Goal: Information Seeking & Learning: Learn about a topic

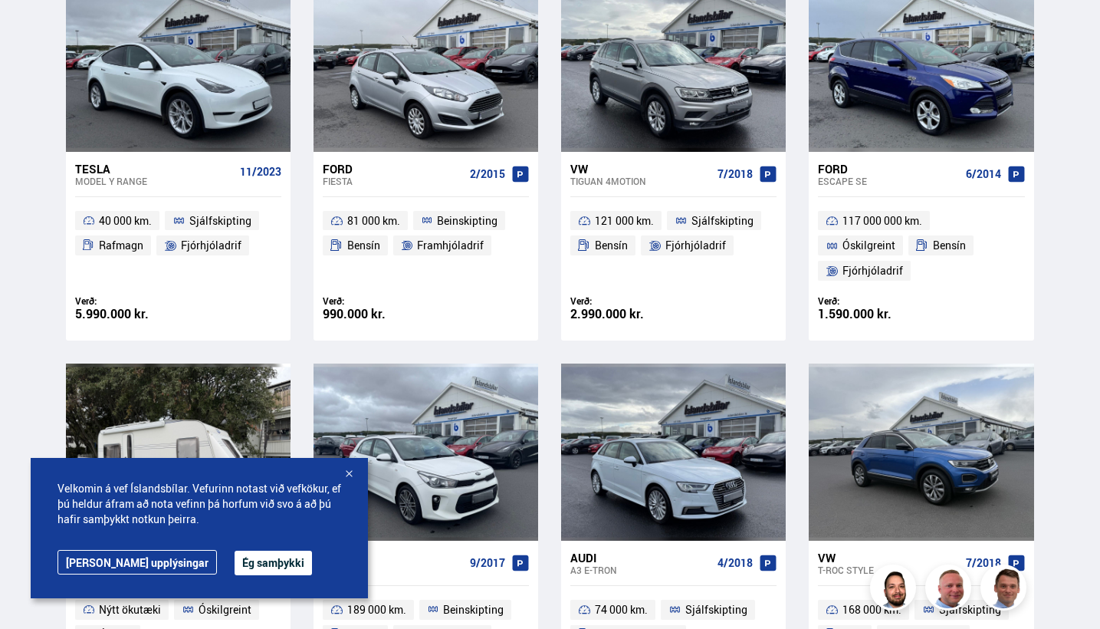
click at [349, 478] on div at bounding box center [348, 474] width 15 height 15
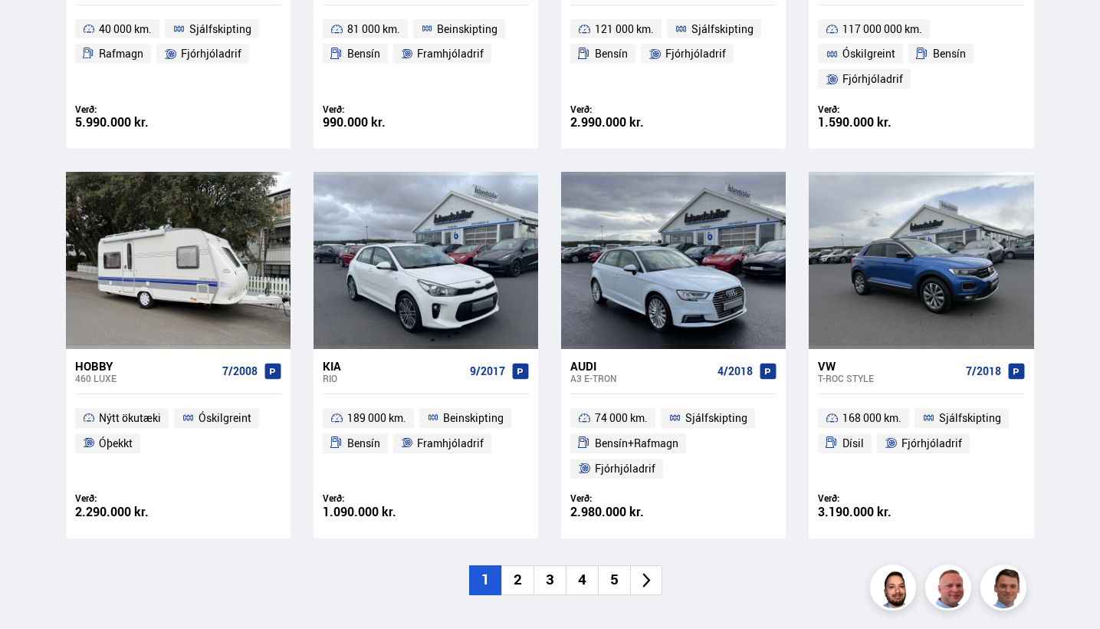
scroll to position [949, 0]
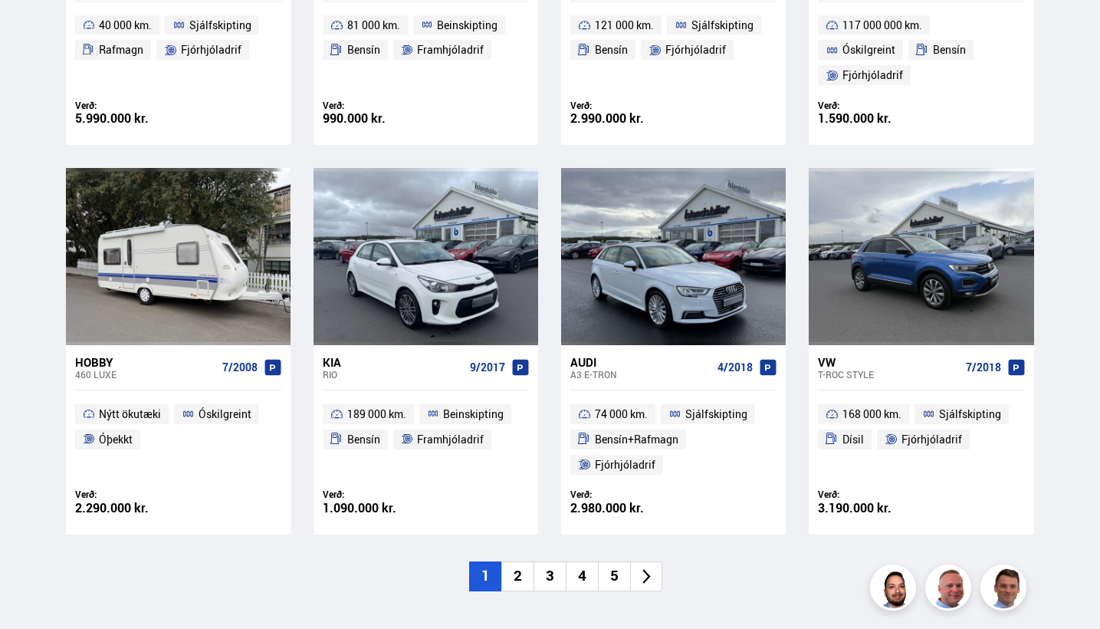
click at [513, 576] on li "2" at bounding box center [518, 576] width 32 height 30
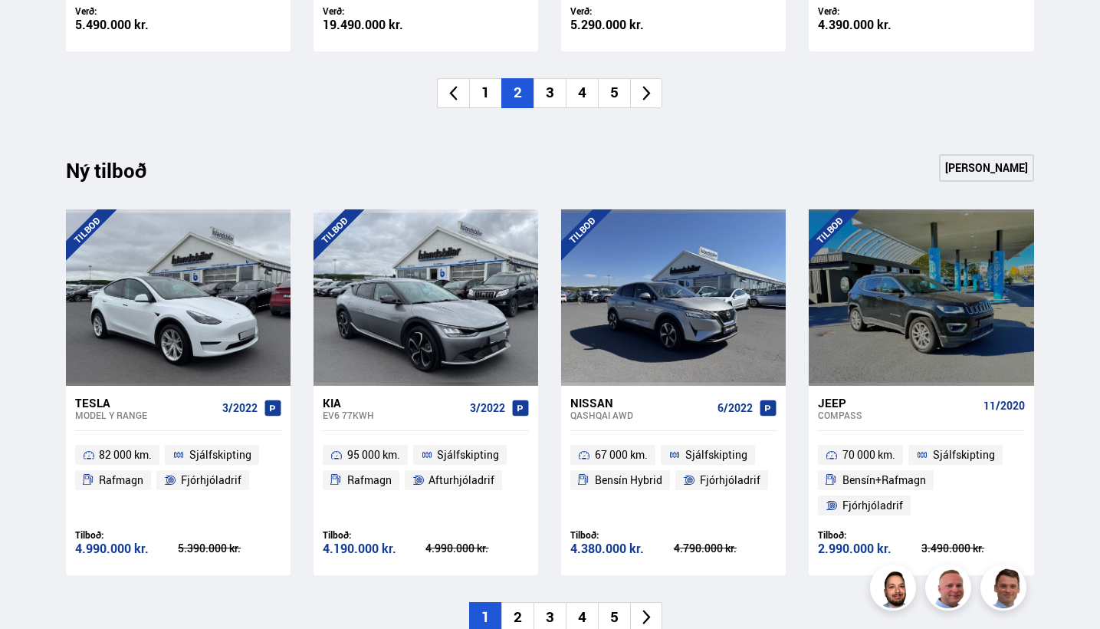
scroll to position [1410, 0]
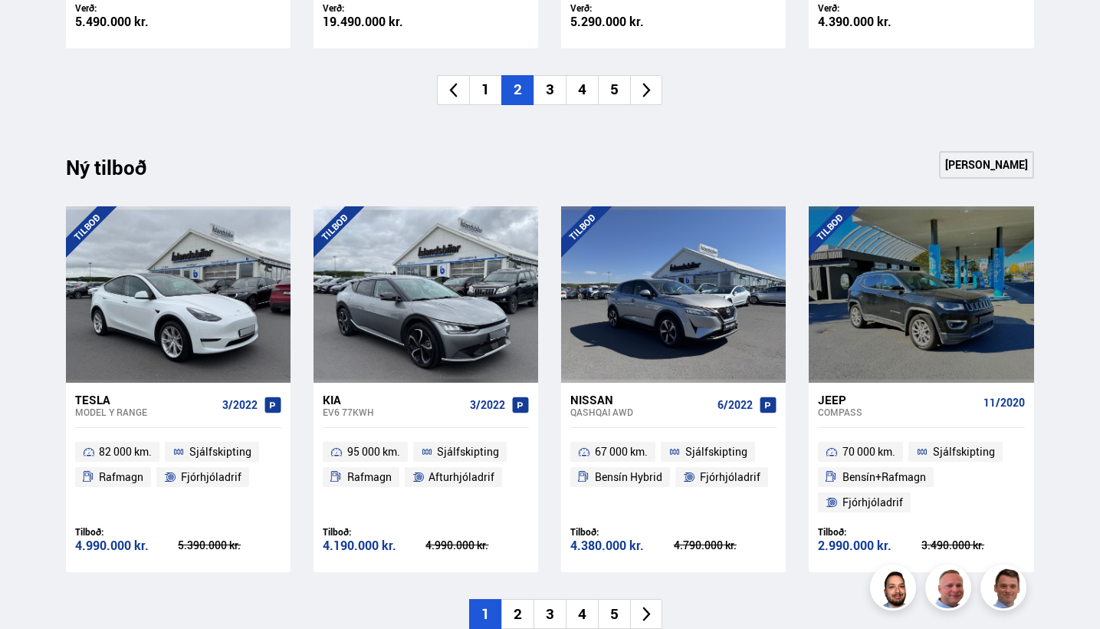
click at [519, 602] on li "2" at bounding box center [518, 614] width 32 height 30
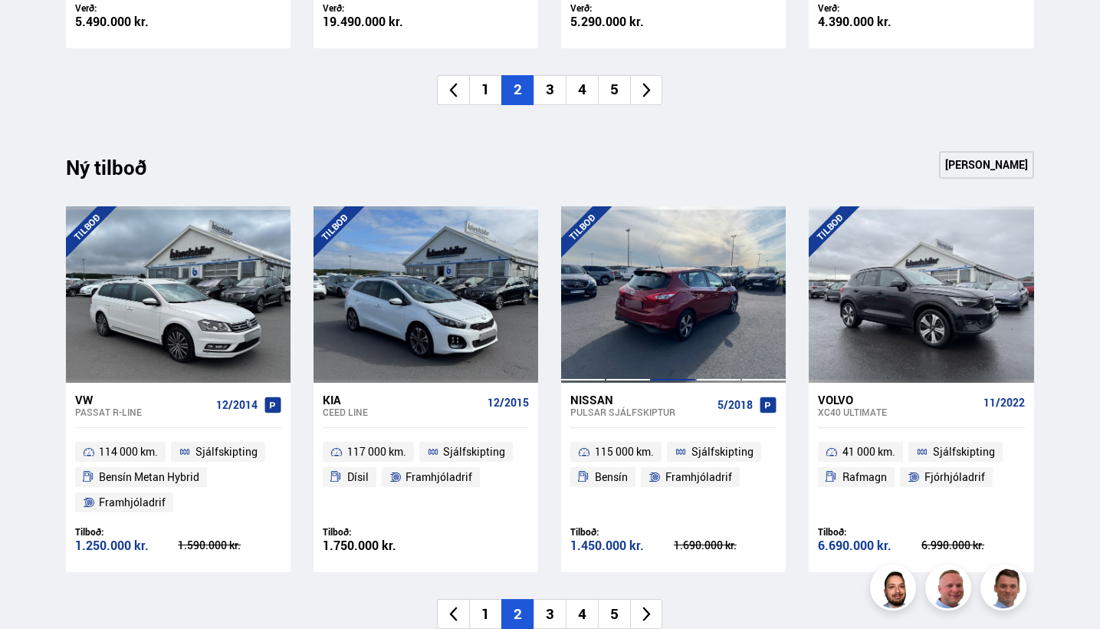
click at [658, 285] on div at bounding box center [673, 294] width 45 height 176
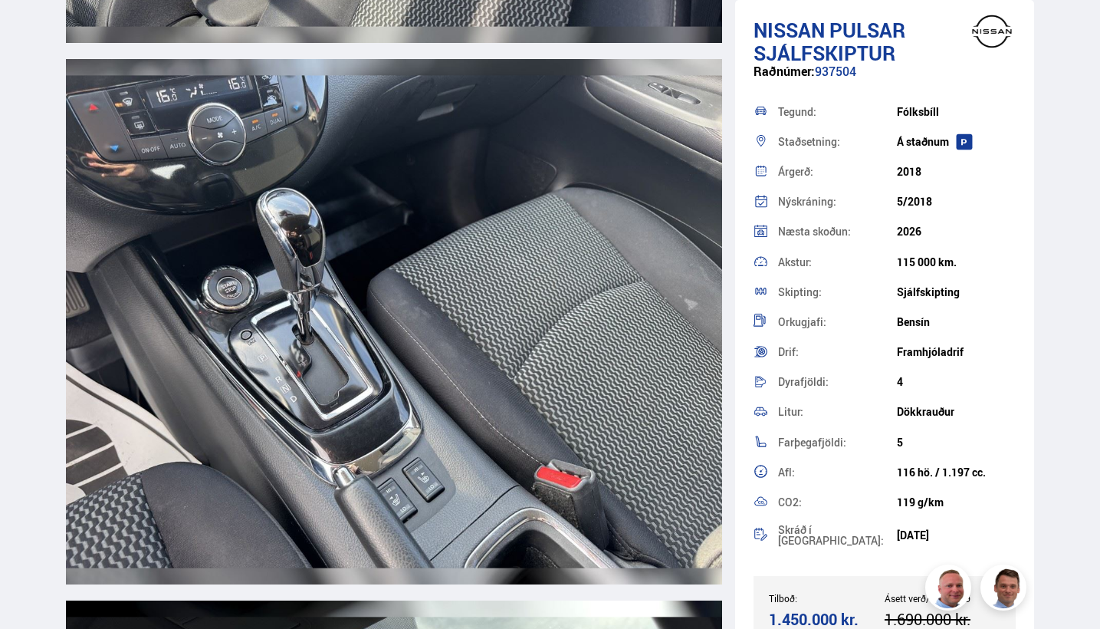
scroll to position [8716, 0]
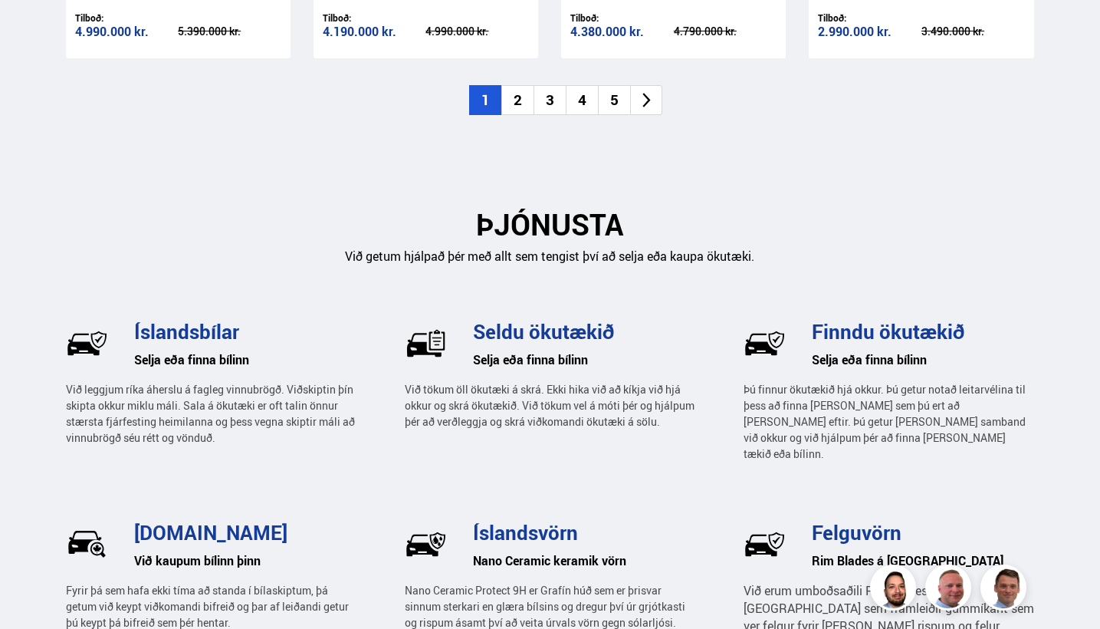
scroll to position [1966, 0]
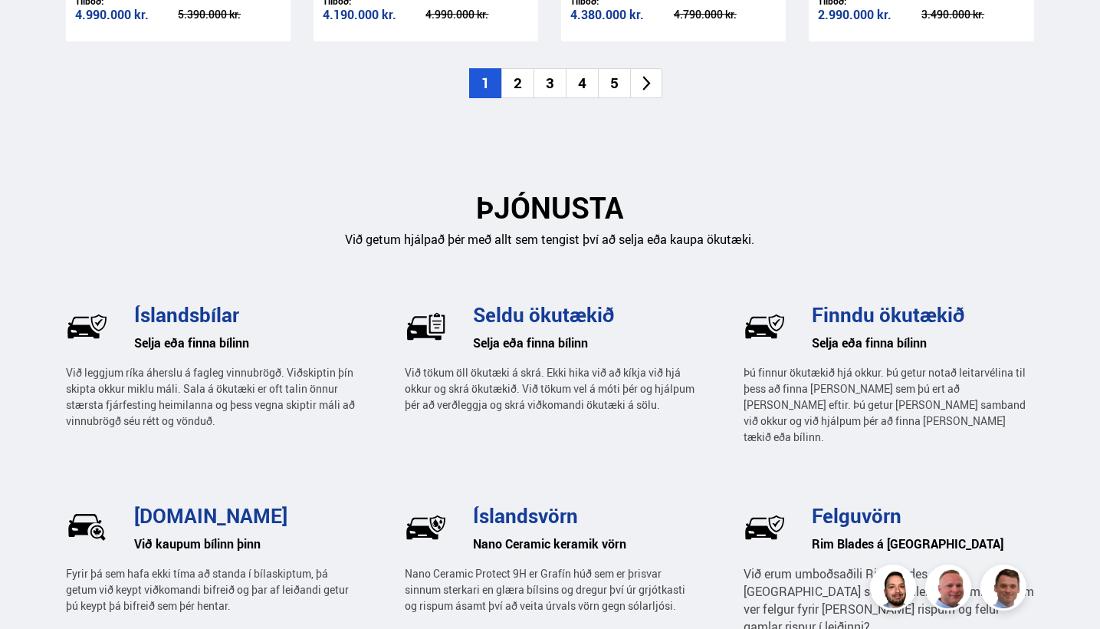
click at [585, 77] on li "4" at bounding box center [582, 83] width 32 height 30
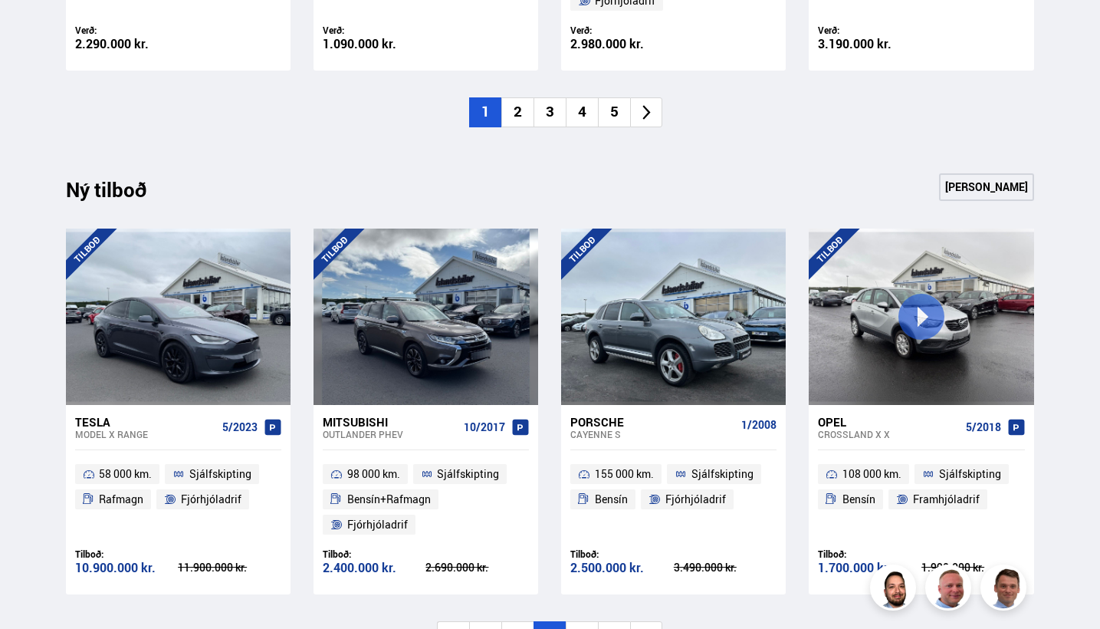
scroll to position [1411, 0]
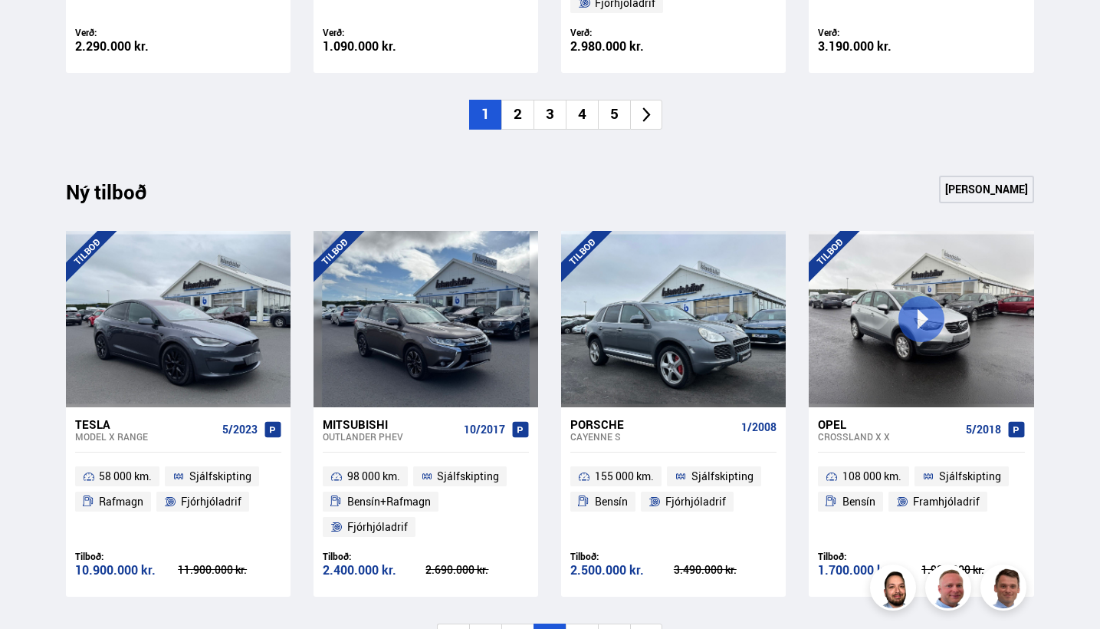
click at [613, 104] on li "5" at bounding box center [614, 115] width 32 height 30
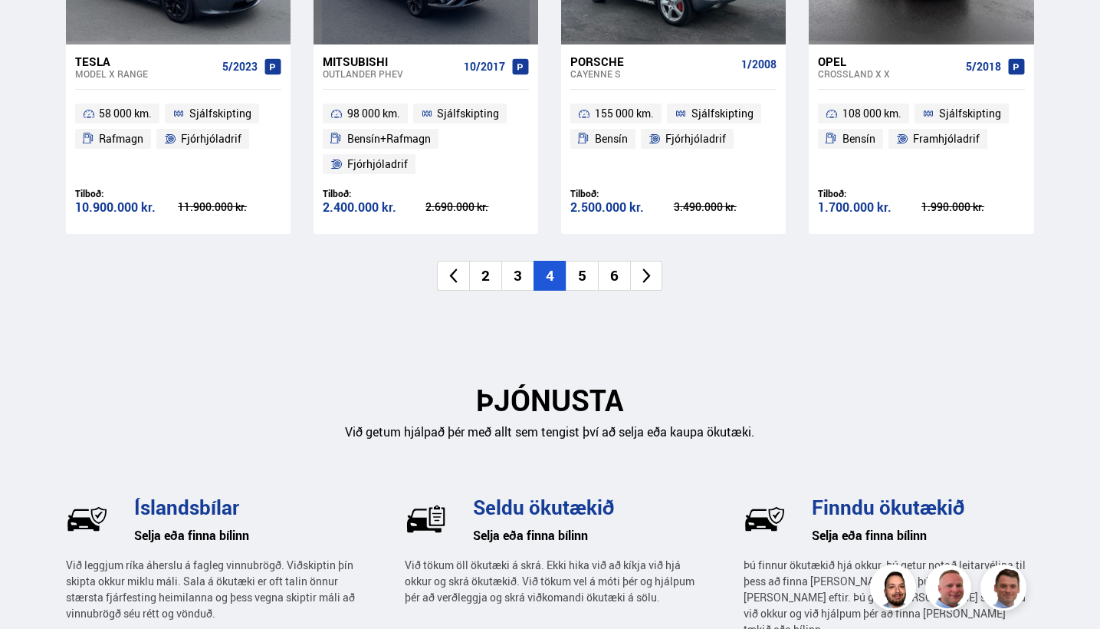
scroll to position [1736, 0]
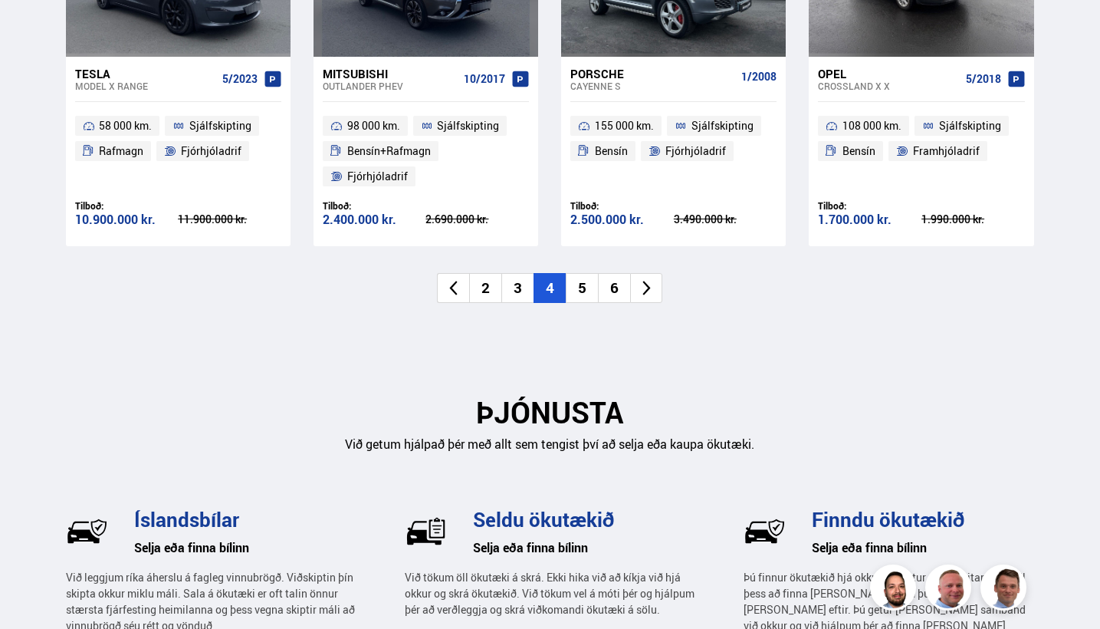
click at [584, 281] on li "5" at bounding box center [582, 288] width 32 height 30
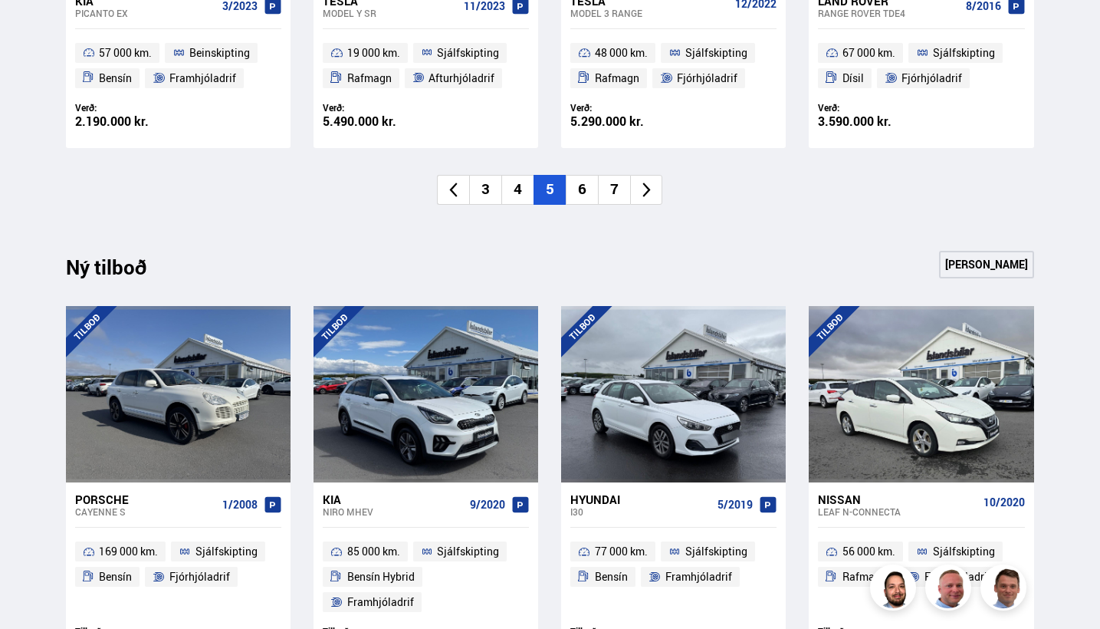
scroll to position [1341, 0]
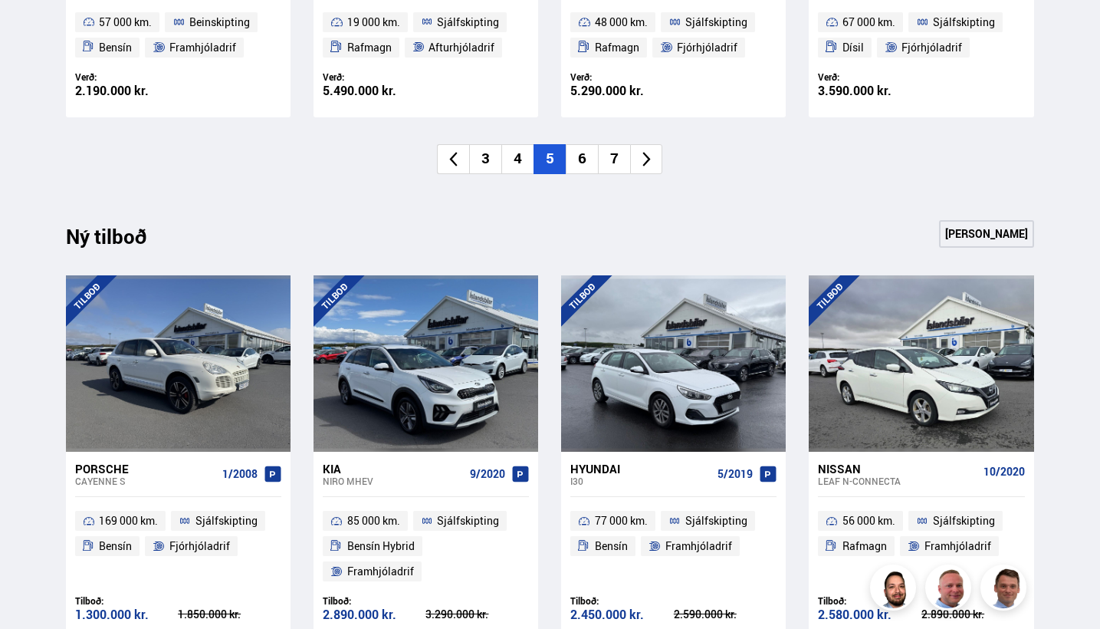
click at [589, 151] on li "6" at bounding box center [582, 159] width 32 height 30
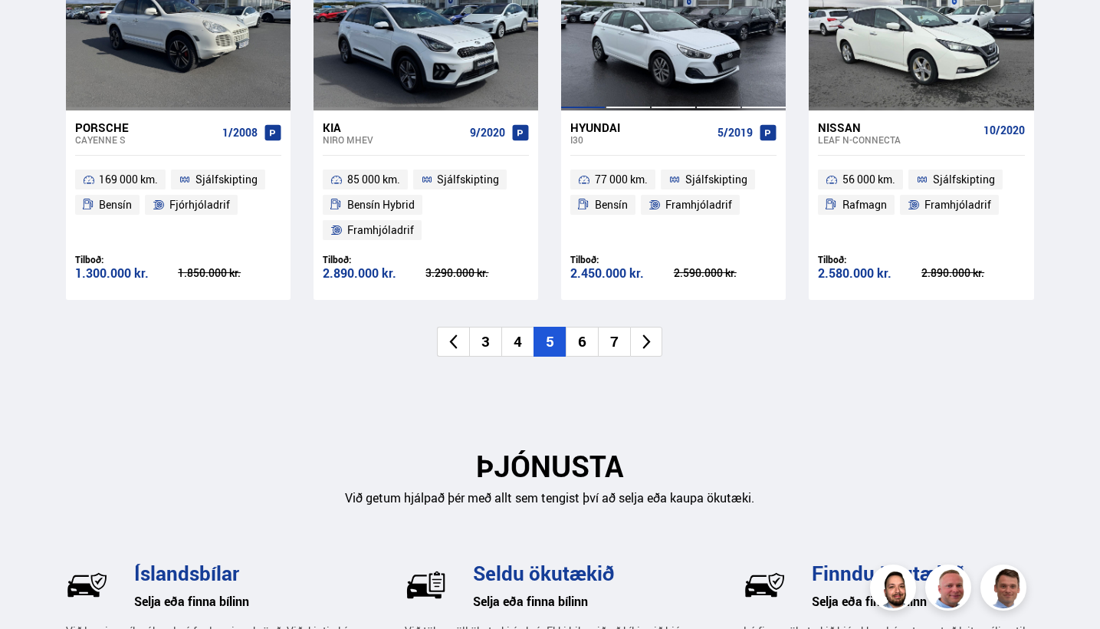
scroll to position [1665, 0]
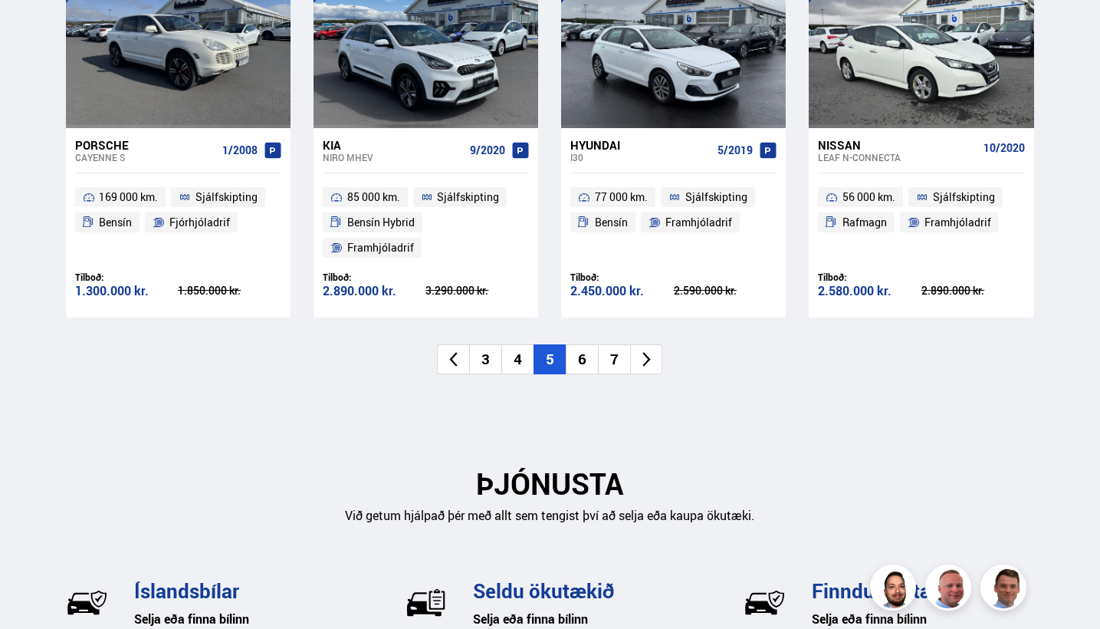
click at [610, 352] on li "7" at bounding box center [614, 359] width 32 height 30
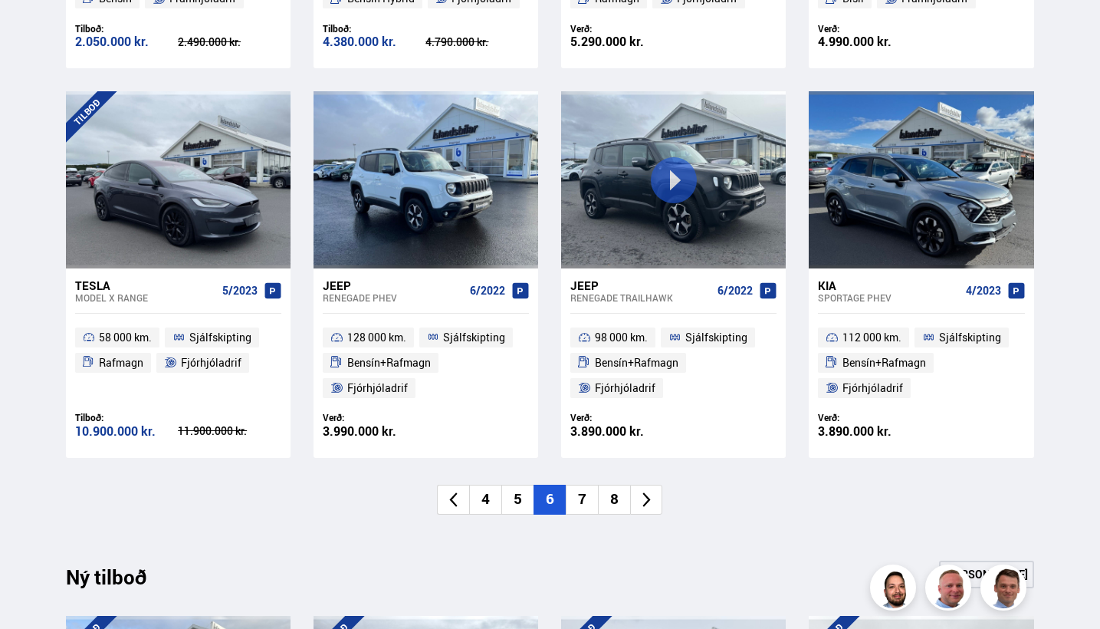
scroll to position [984, 0]
